Goal: Transaction & Acquisition: Purchase product/service

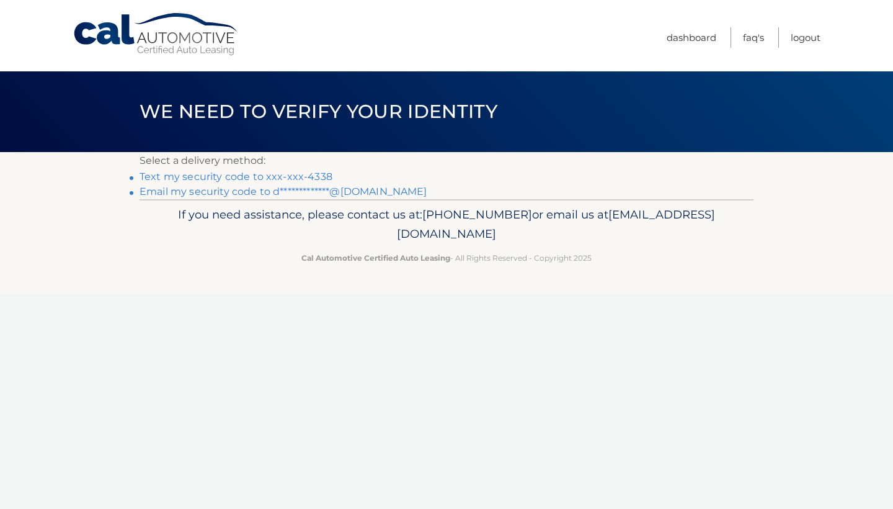
click at [288, 176] on link "Text my security code to xxx-xxx-4338" at bounding box center [236, 177] width 193 height 12
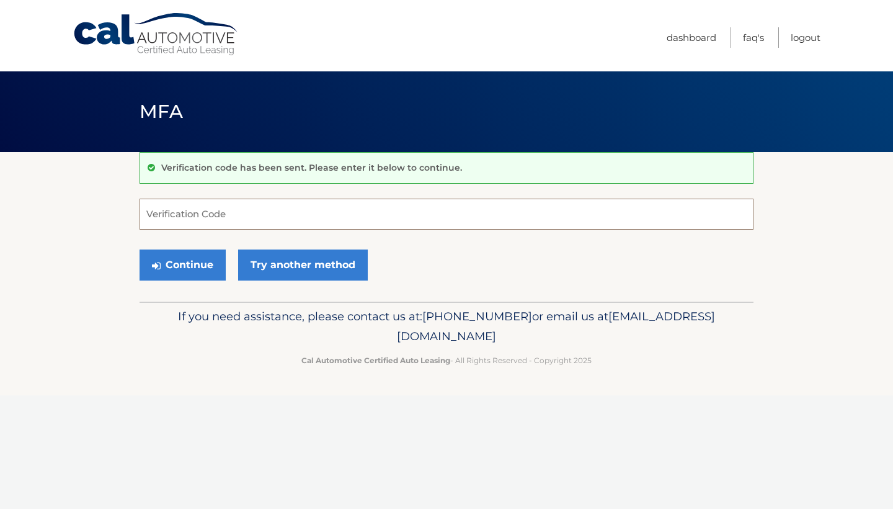
click at [319, 214] on input "Verification Code" at bounding box center [447, 213] width 614 height 31
type input "3505543"
click at [204, 269] on button "Continue" at bounding box center [183, 264] width 86 height 31
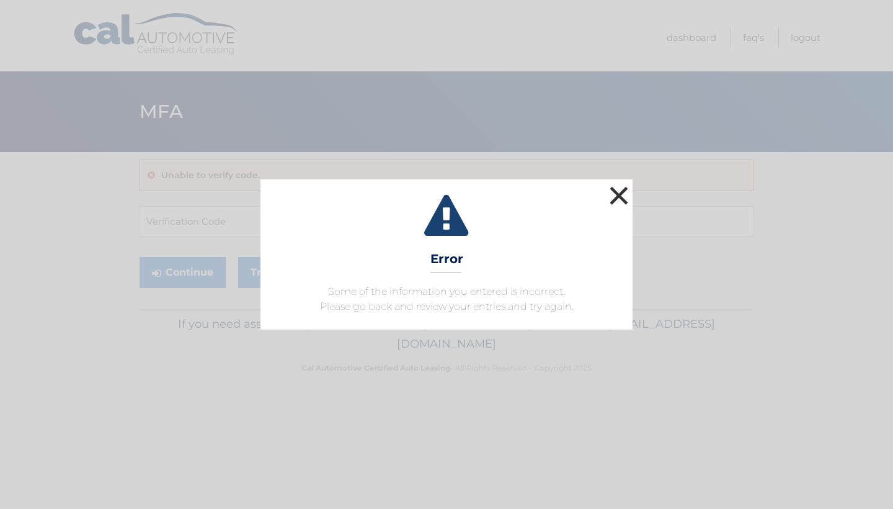
click at [631, 193] on button "×" at bounding box center [619, 195] width 25 height 25
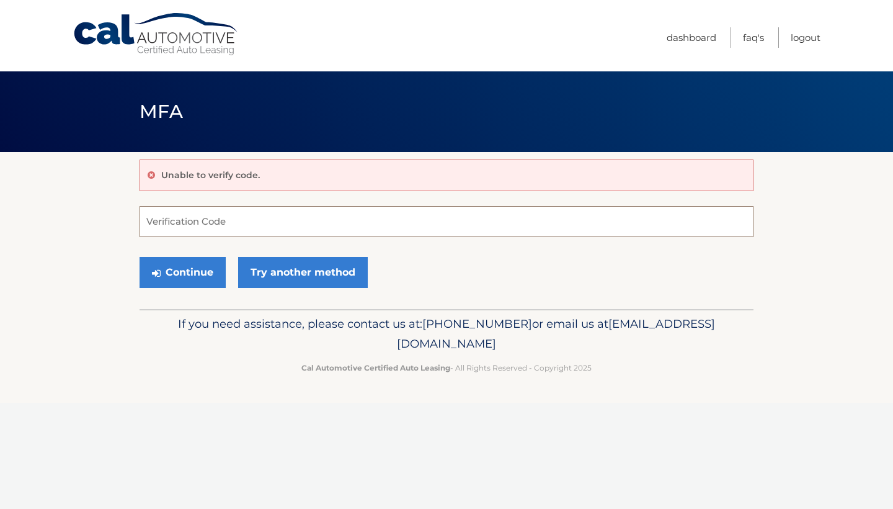
click at [198, 219] on input "Verification Code" at bounding box center [447, 221] width 614 height 31
type input "350543"
click at [161, 276] on button "Continue" at bounding box center [183, 272] width 86 height 31
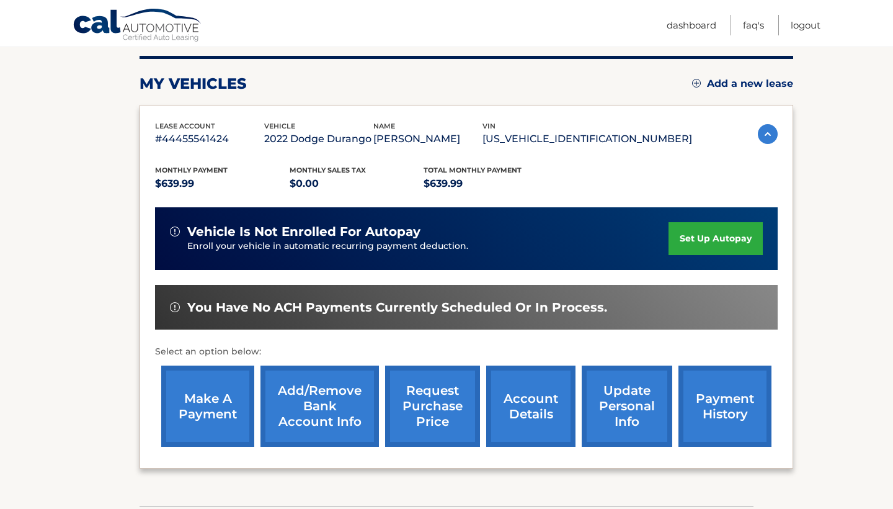
scroll to position [154, 0]
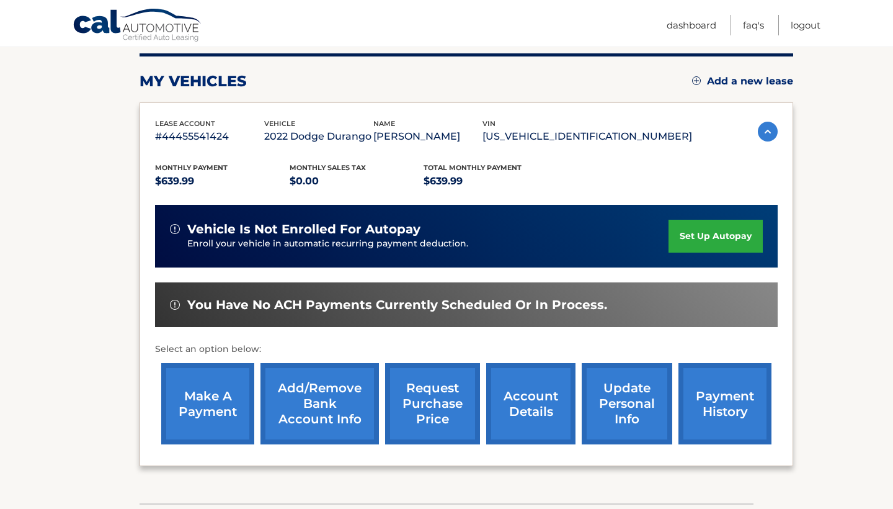
click at [202, 407] on link "make a payment" at bounding box center [207, 403] width 93 height 81
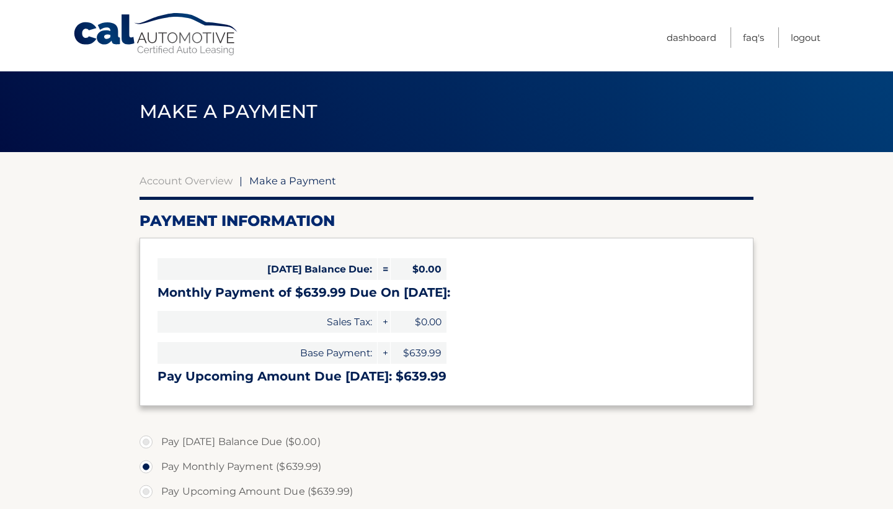
select select "MTUwMWVjYWItYTM5Ni00OWM5LTkzNTAtMTQyNGY5OTA3Zjg3"
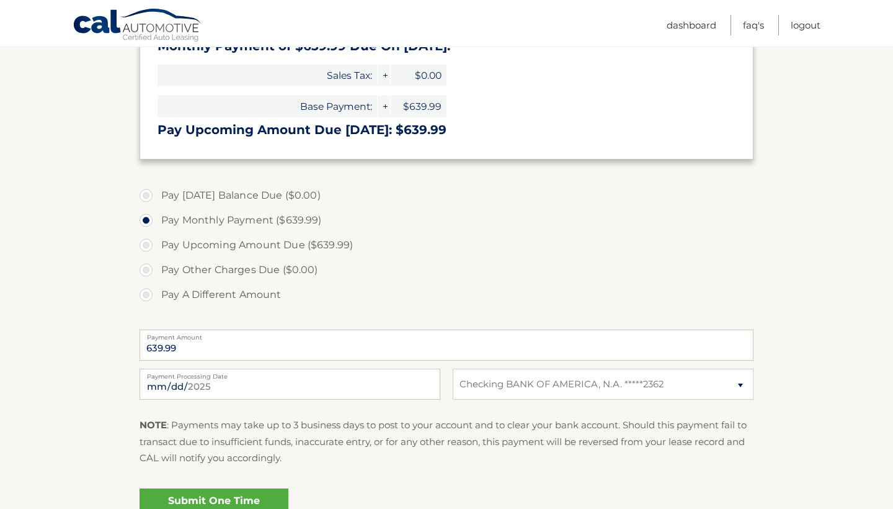
scroll to position [251, 0]
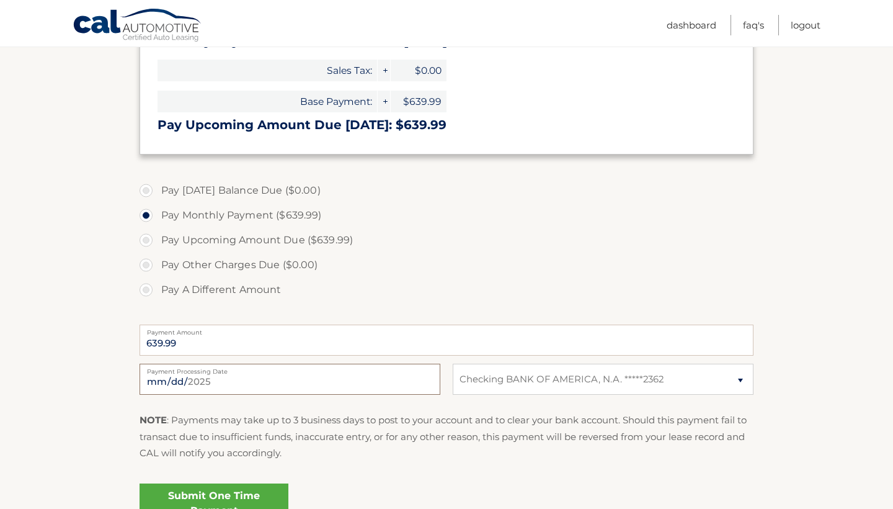
click at [423, 379] on input "2025-09-29" at bounding box center [290, 378] width 301 height 31
click at [298, 442] on p "NOTE : Payments may take up to 3 business days to post to your account and to c…" at bounding box center [447, 436] width 614 height 49
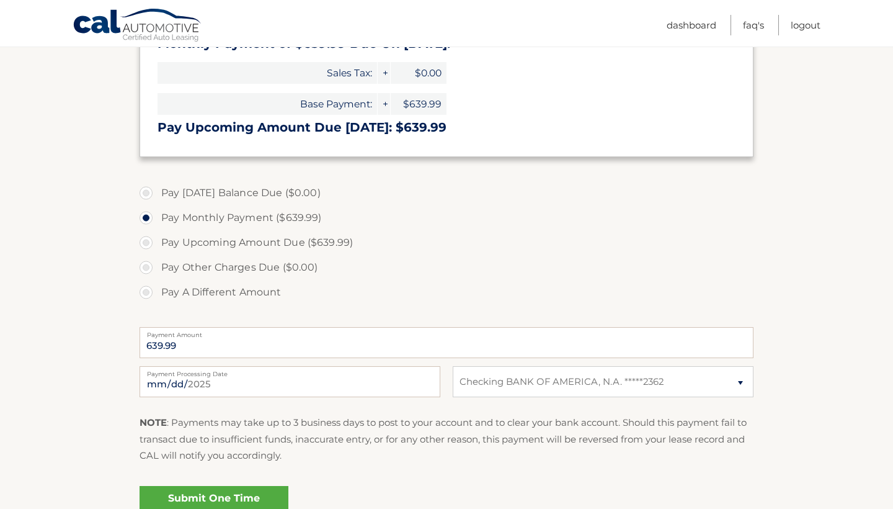
scroll to position [250, 0]
click at [189, 382] on input "2025-10-17" at bounding box center [290, 380] width 301 height 31
type input "2025-10-16"
click at [388, 440] on p "NOTE : Payments may take up to 3 business days to post to your account and to c…" at bounding box center [447, 437] width 614 height 49
click at [282, 499] on link "Submit One Time Payment" at bounding box center [214, 504] width 149 height 40
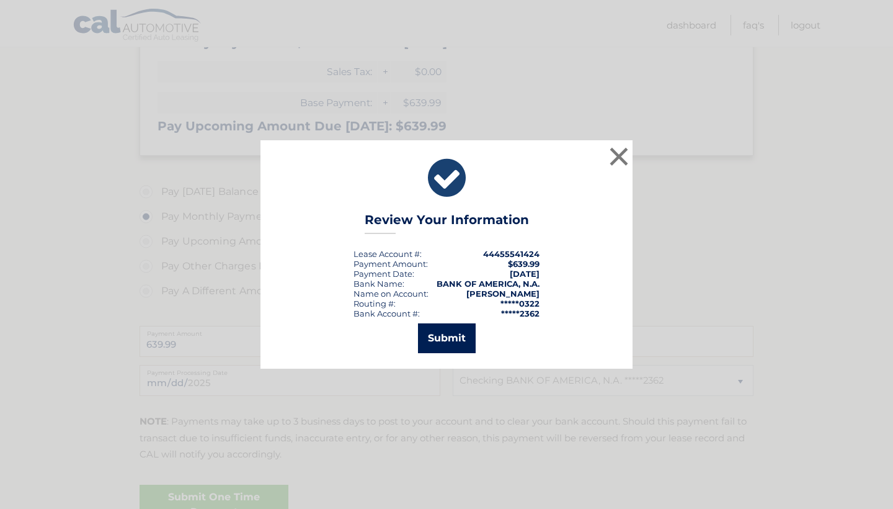
click at [456, 340] on button "Submit" at bounding box center [447, 338] width 58 height 30
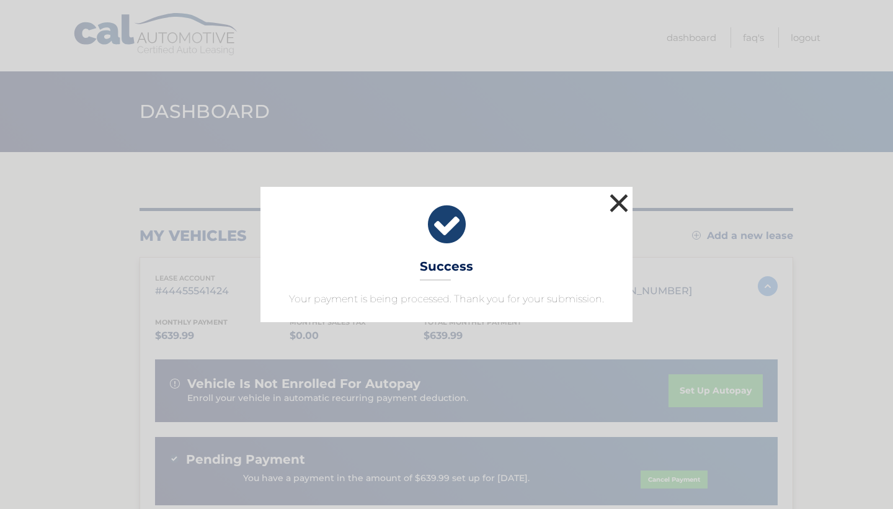
click at [620, 208] on button "×" at bounding box center [619, 202] width 25 height 25
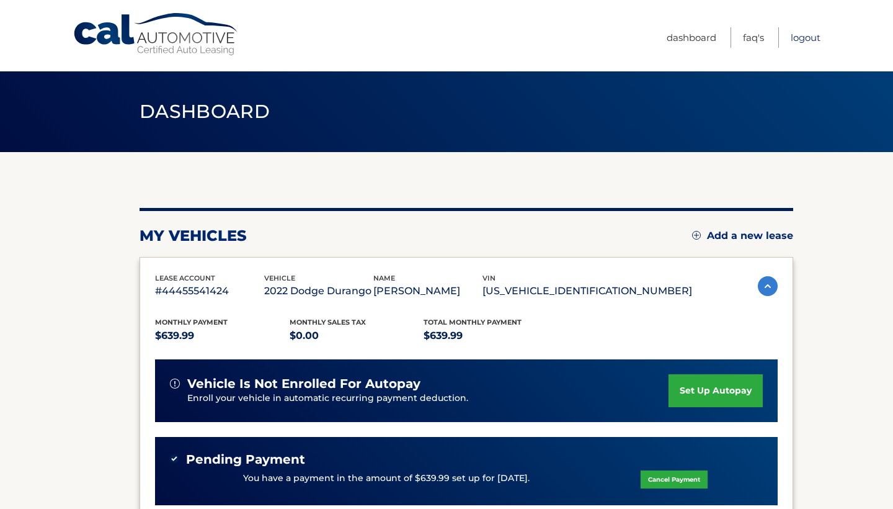
click at [813, 37] on link "Logout" at bounding box center [806, 37] width 30 height 20
